Goal: Task Accomplishment & Management: Complete application form

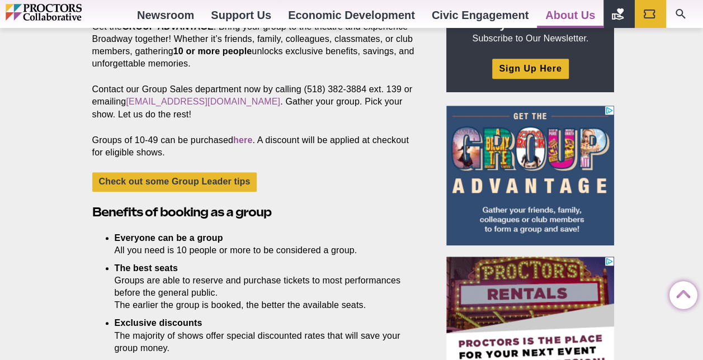
scroll to position [397, 0]
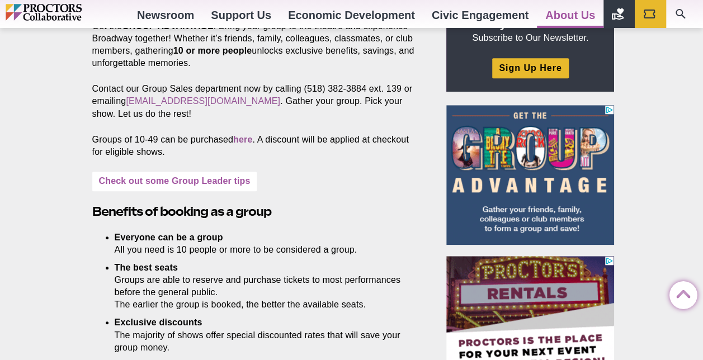
click at [204, 178] on link "Check out some Group Leader tips" at bounding box center [174, 182] width 165 height 20
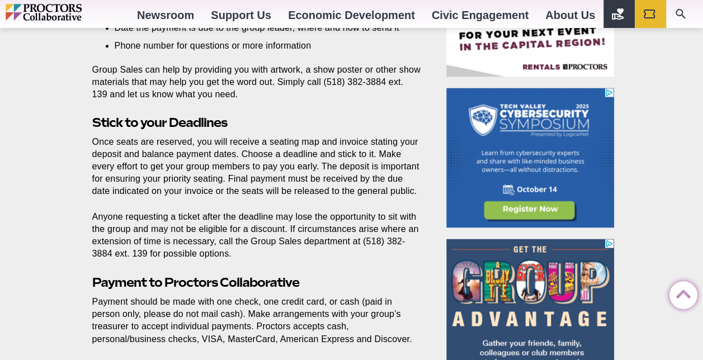
scroll to position [721, 0]
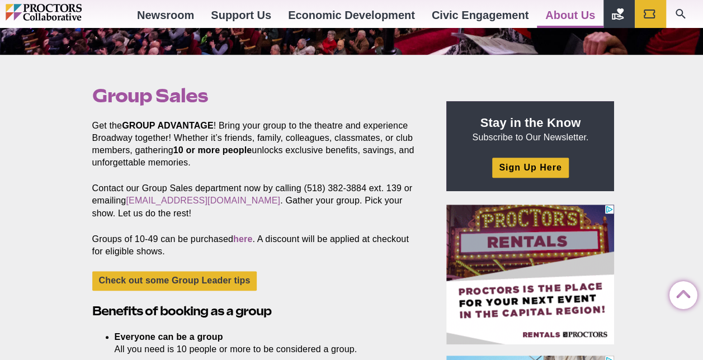
scroll to position [278, 0]
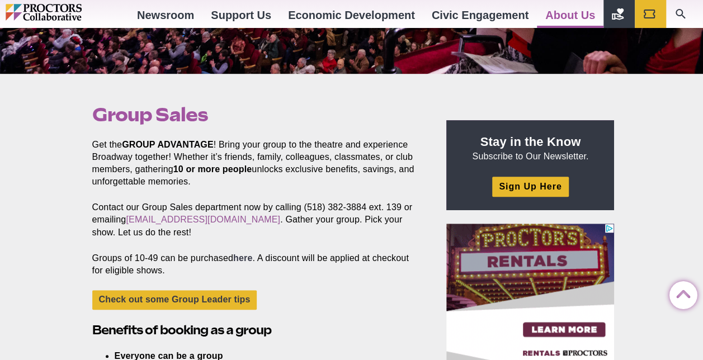
click at [246, 258] on link "here" at bounding box center [242, 258] width 19 height 10
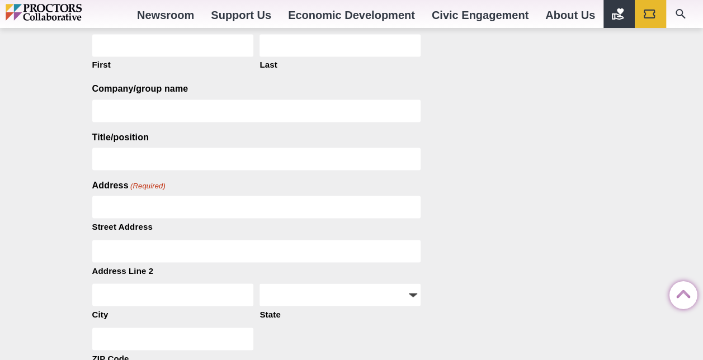
scroll to position [1172, 0]
